Goal: Check status: Check status

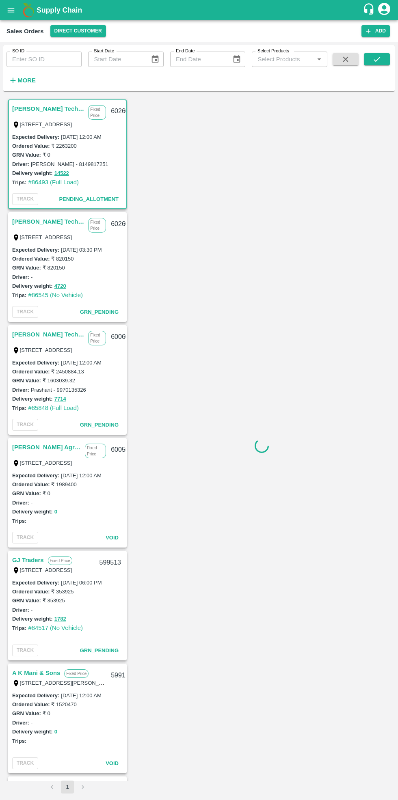
click at [15, 6] on icon "open drawer" at bounding box center [10, 10] width 9 height 9
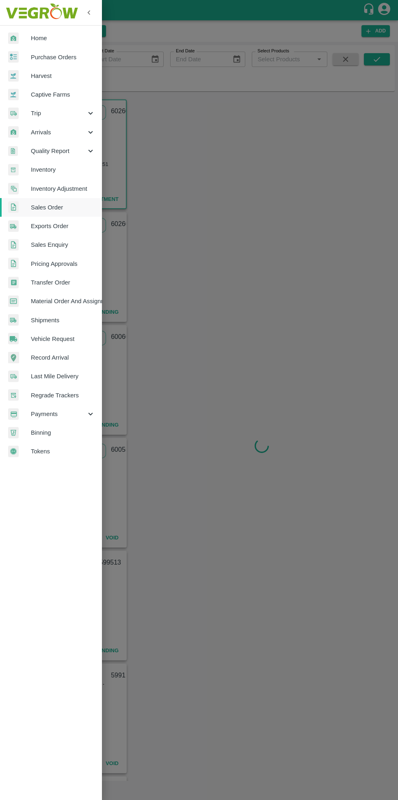
click at [42, 36] on span "Home" at bounding box center [63, 38] width 64 height 9
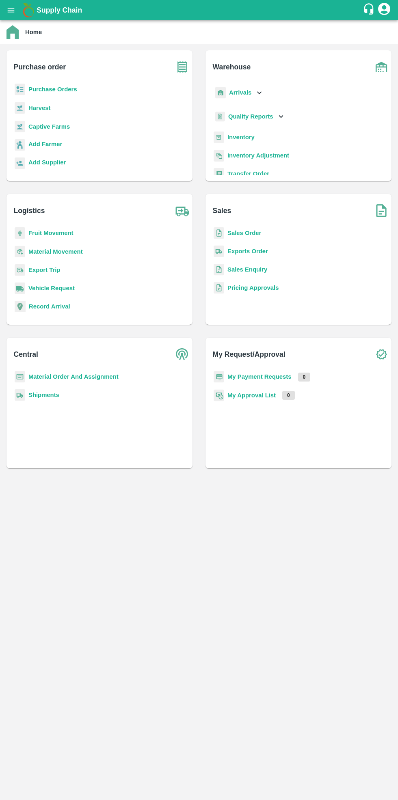
click at [69, 93] on b "Purchase Orders" at bounding box center [52, 89] width 49 height 6
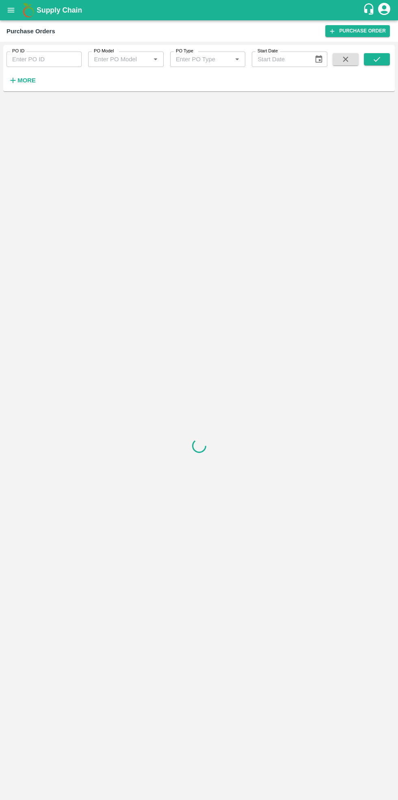
click at [43, 59] on input "PO ID" at bounding box center [43, 59] width 75 height 15
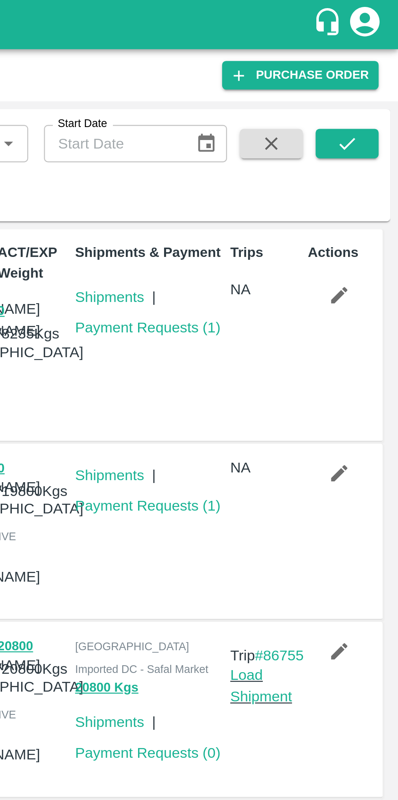
type input "169701"
click at [375, 60] on icon "submit" at bounding box center [376, 59] width 9 height 9
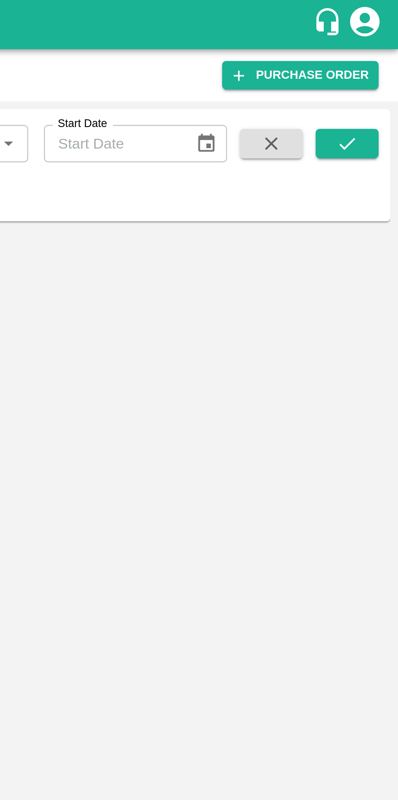
click at [376, 61] on icon "submit" at bounding box center [376, 59] width 6 height 5
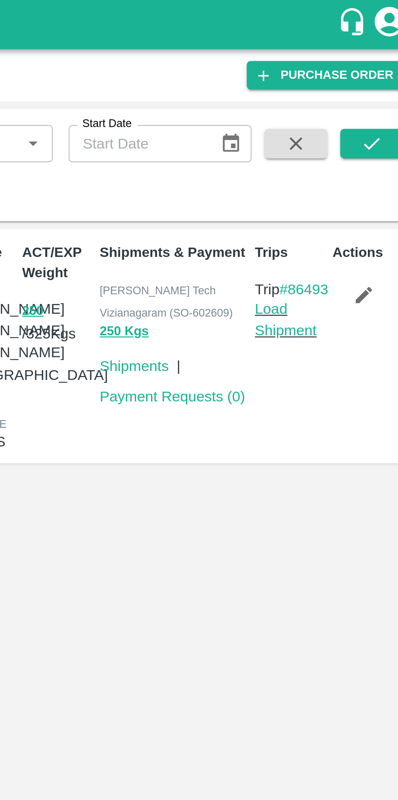
click at [372, 122] on icon "button" at bounding box center [373, 121] width 7 height 7
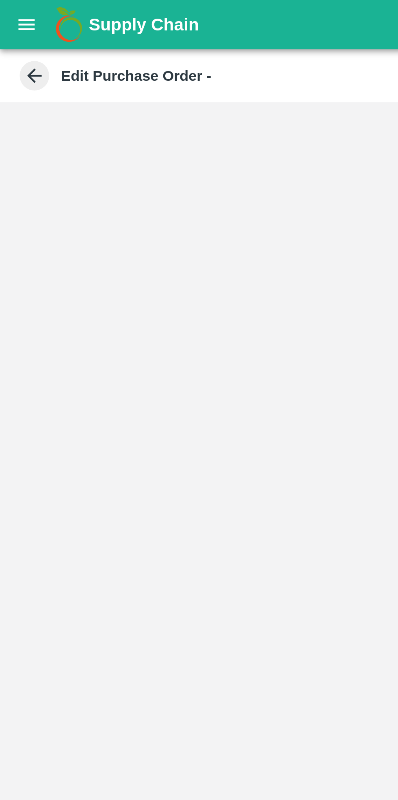
click at [13, 30] on icon at bounding box center [14, 31] width 6 height 6
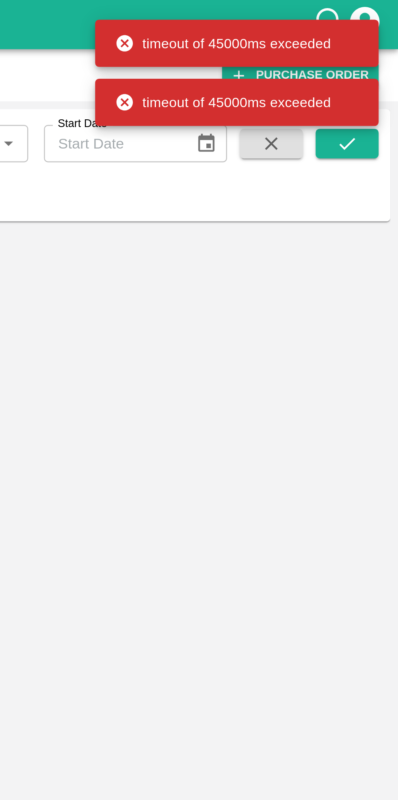
click at [379, 59] on icon "submit" at bounding box center [376, 59] width 9 height 9
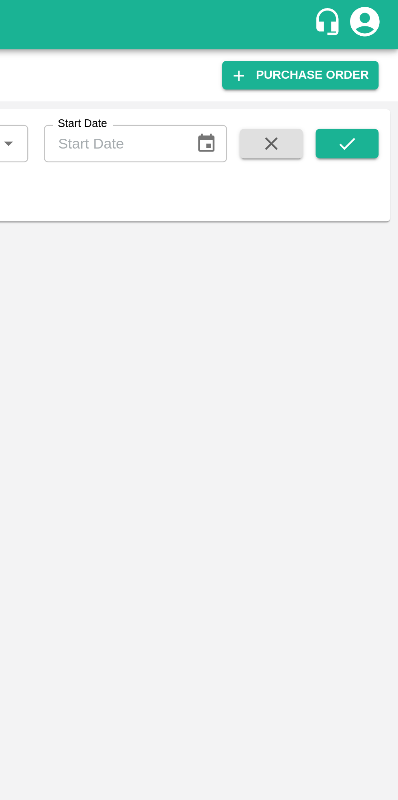
click at [379, 58] on icon "submit" at bounding box center [376, 59] width 9 height 9
click at [374, 55] on icon "submit" at bounding box center [376, 59] width 9 height 9
click at [376, 58] on icon "submit" at bounding box center [376, 59] width 9 height 9
click at [376, 60] on icon "submit" at bounding box center [376, 59] width 9 height 9
click at [377, 60] on icon "submit" at bounding box center [376, 59] width 9 height 9
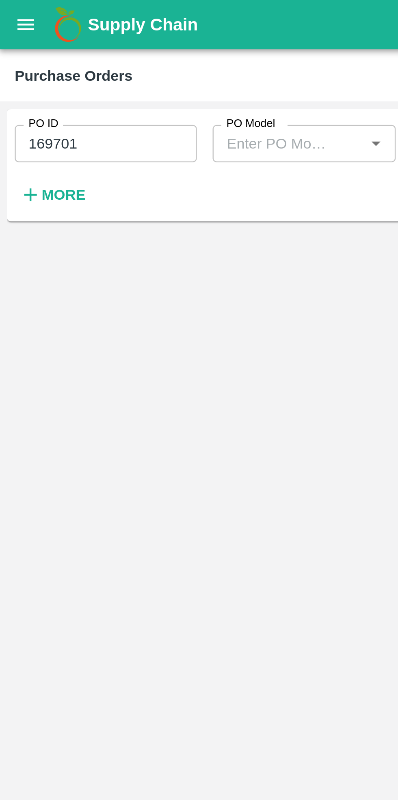
type input "DD/MM/YYYY"
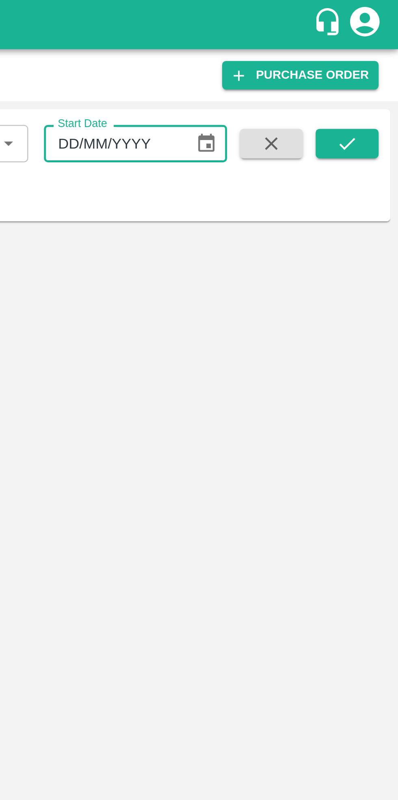
click at [376, 57] on icon "submit" at bounding box center [376, 59] width 9 height 9
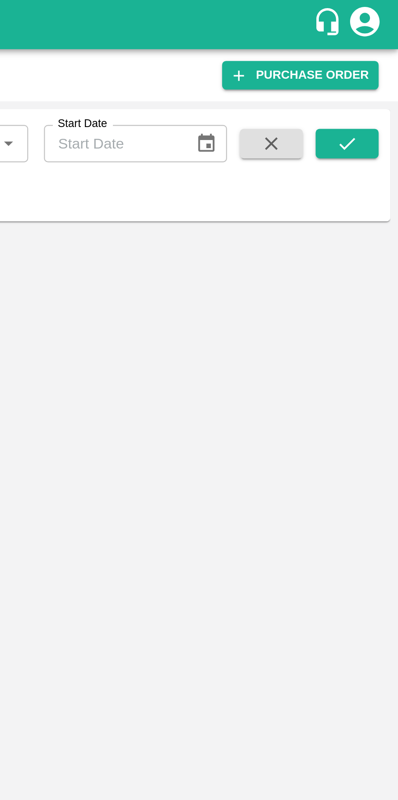
click at [379, 58] on icon "submit" at bounding box center [376, 59] width 9 height 9
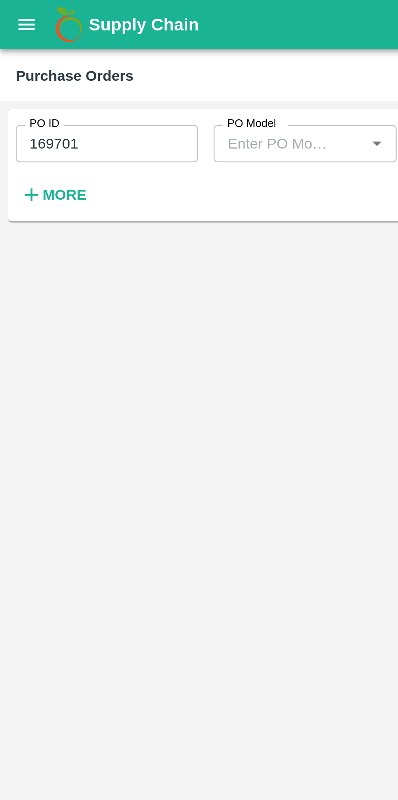
click at [10, 7] on icon "open drawer" at bounding box center [10, 10] width 9 height 9
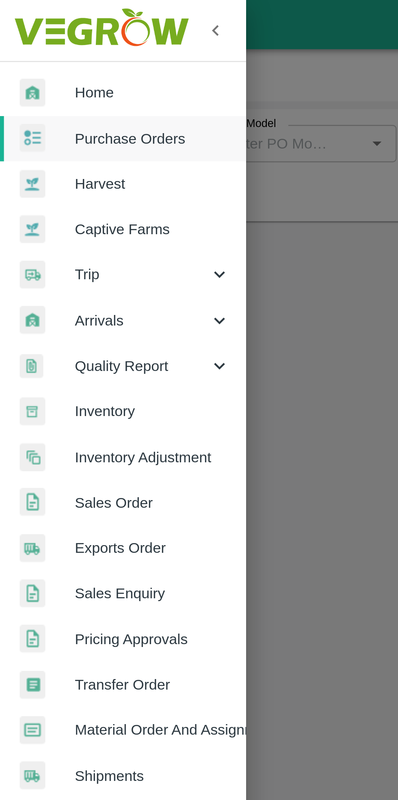
click at [43, 38] on span "Home" at bounding box center [63, 38] width 64 height 9
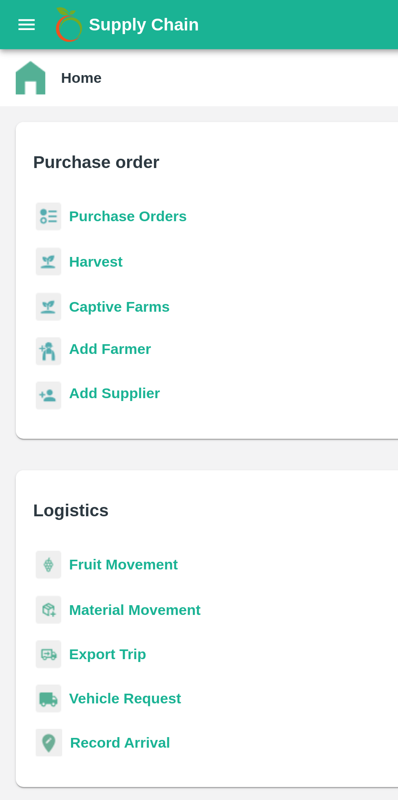
click at [58, 90] on b "Purchase Orders" at bounding box center [52, 89] width 49 height 6
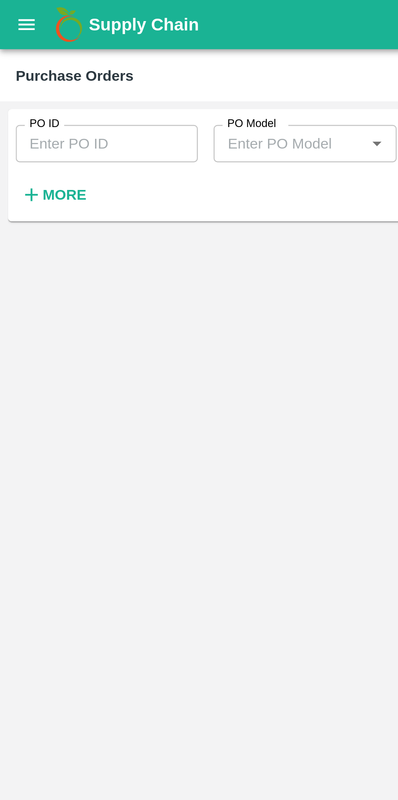
click at [35, 60] on input "PO ID" at bounding box center [43, 59] width 75 height 15
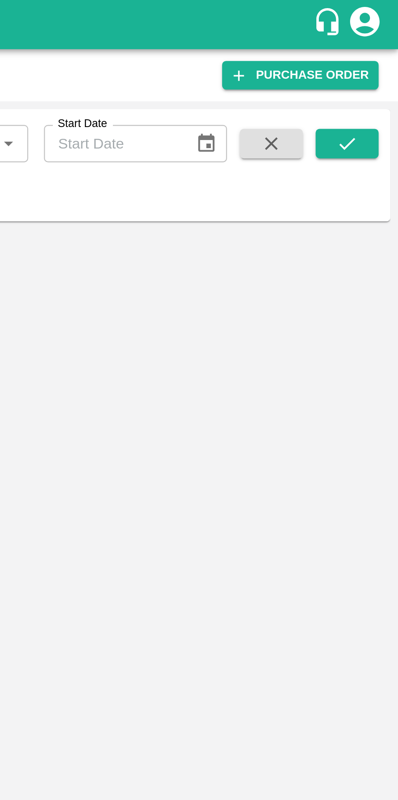
type input "169701"
click at [377, 58] on icon "submit" at bounding box center [376, 59] width 9 height 9
click at [378, 62] on icon "submit" at bounding box center [376, 59] width 9 height 9
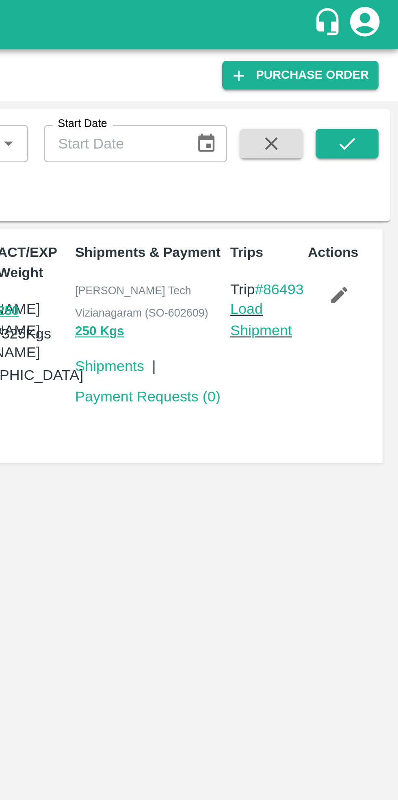
click at [375, 123] on icon "button" at bounding box center [373, 121] width 9 height 9
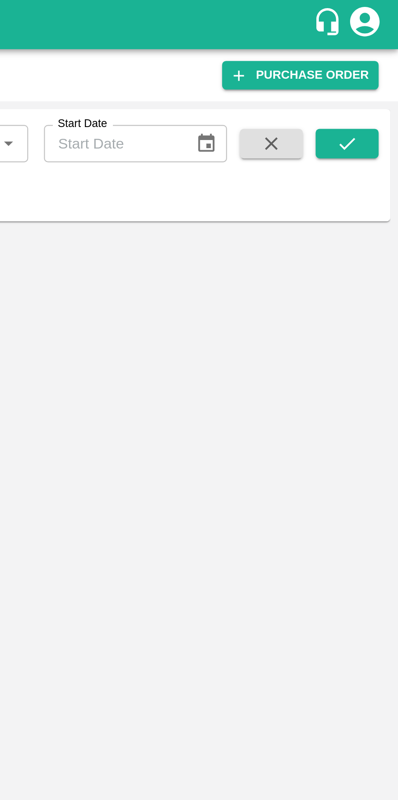
click at [381, 55] on icon "submit" at bounding box center [376, 59] width 9 height 9
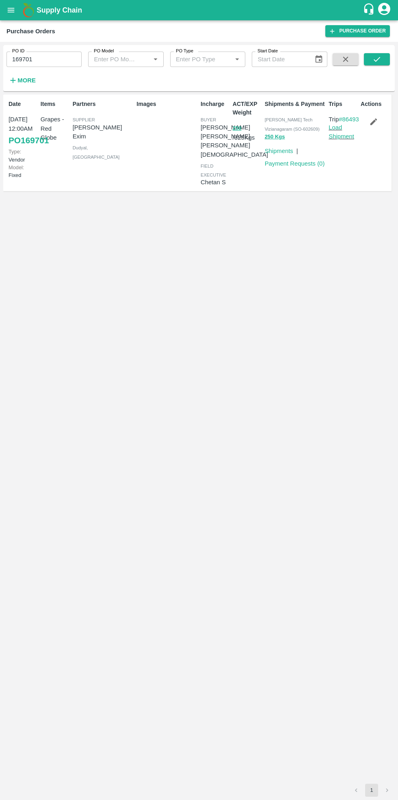
click at [48, 62] on input "169701" at bounding box center [43, 59] width 75 height 15
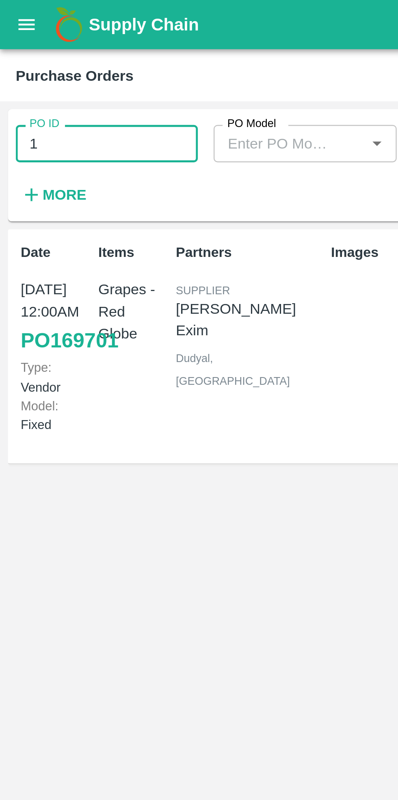
type input "1"
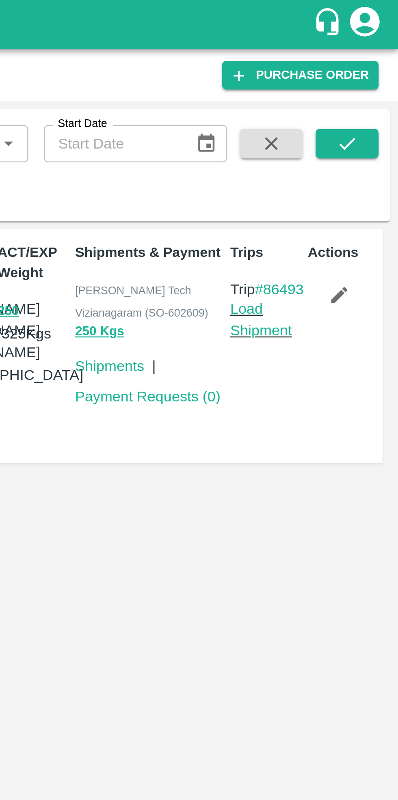
type input "171332"
click at [376, 60] on icon "submit" at bounding box center [376, 59] width 9 height 9
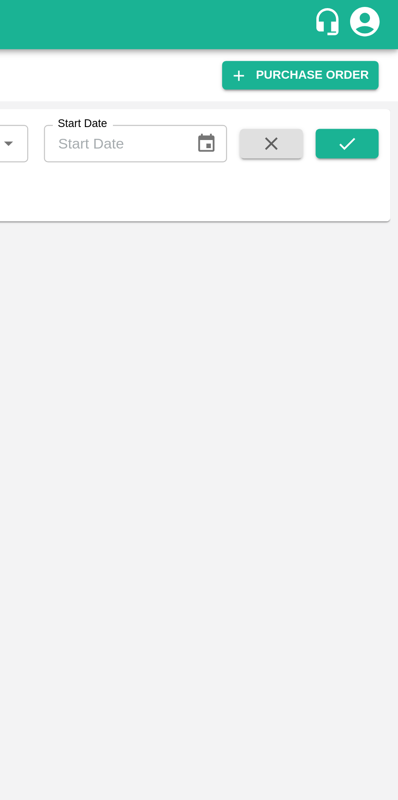
click at [376, 58] on icon "submit" at bounding box center [376, 59] width 9 height 9
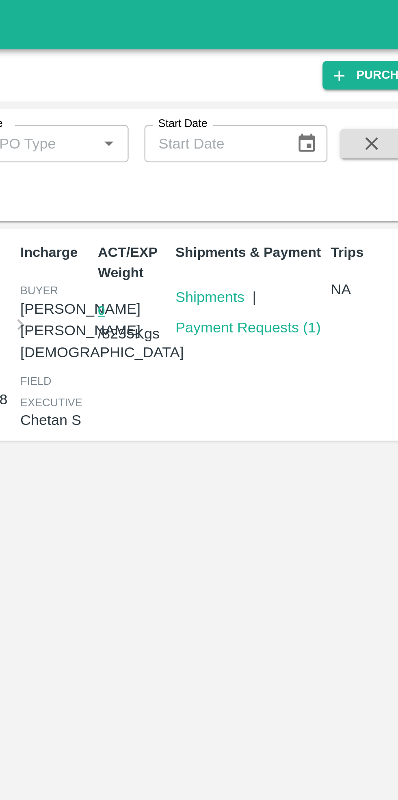
click at [297, 134] on link "Payment Requests ( 1 )" at bounding box center [295, 135] width 60 height 6
